Goal: Find specific page/section: Find specific page/section

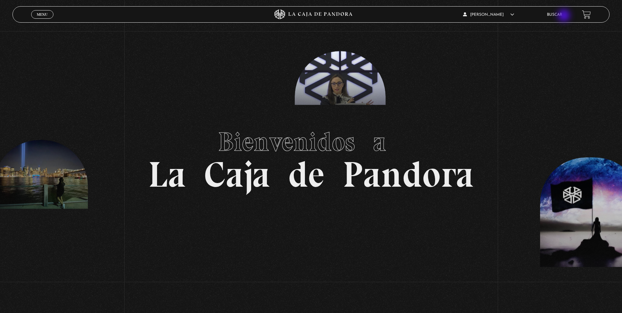
click at [563, 16] on link "Buscar" at bounding box center [554, 15] width 15 height 4
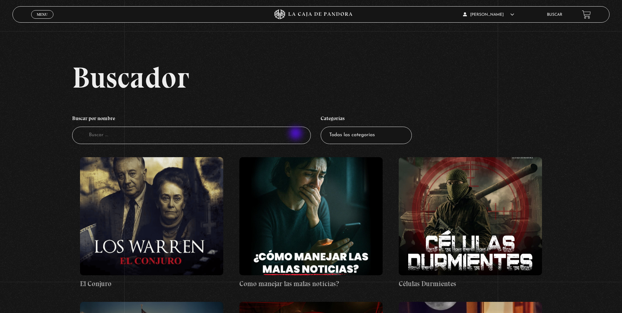
click at [297, 134] on input "Buscador" at bounding box center [191, 135] width 239 height 17
type input "merlina"
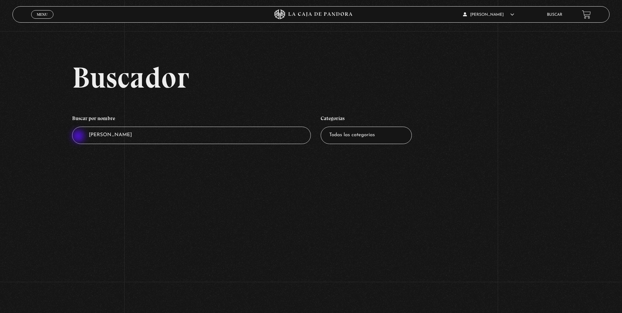
drag, startPoint x: 128, startPoint y: 136, endPoint x: 79, endPoint y: 137, distance: 48.9
click at [79, 137] on input "[PERSON_NAME]" at bounding box center [191, 135] width 239 height 17
click at [35, 14] on link "Menu Cerrar" at bounding box center [42, 14] width 22 height 9
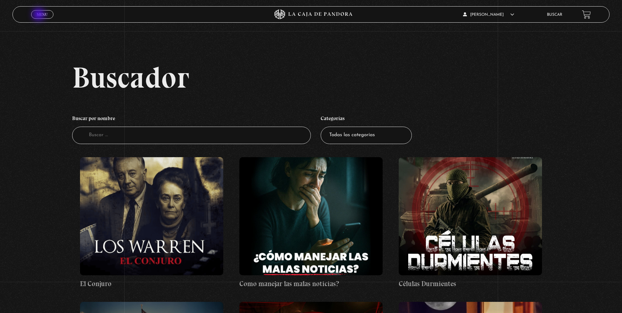
click at [39, 15] on span "Menu" at bounding box center [42, 14] width 11 height 4
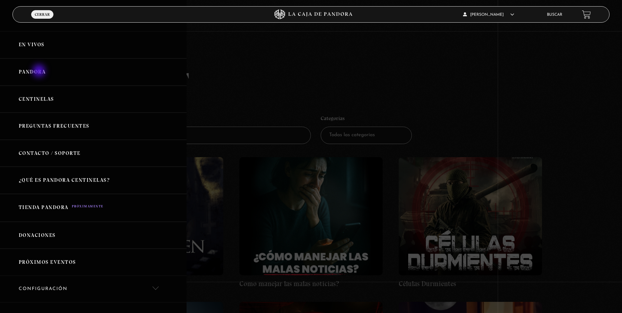
click at [40, 72] on link "Pandora" at bounding box center [93, 71] width 187 height 27
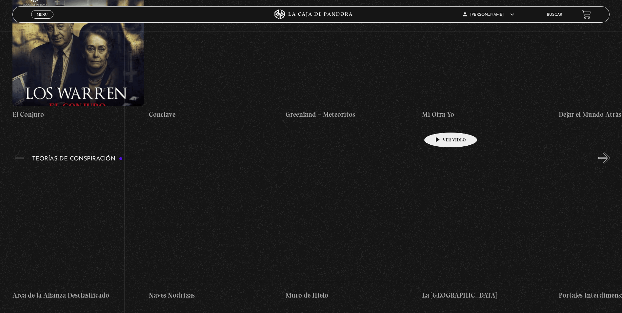
scroll to position [1280, 0]
